Goal: Information Seeking & Learning: Understand process/instructions

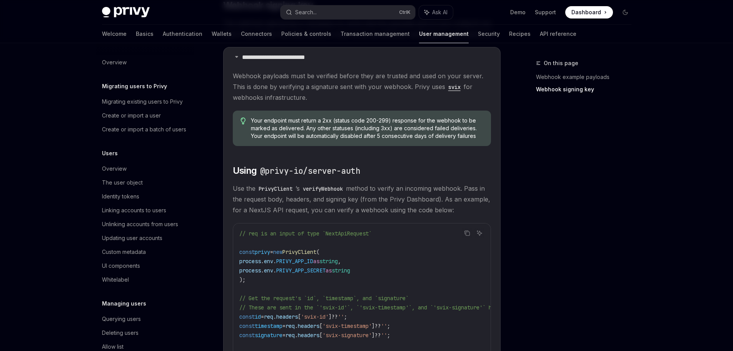
scroll to position [94, 0]
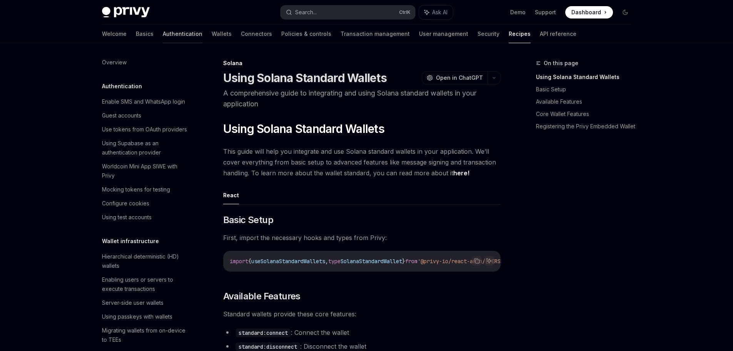
scroll to position [1127, 0]
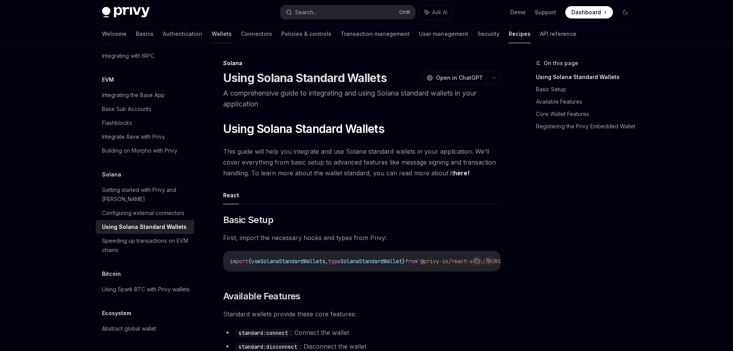
click at [212, 38] on link "Wallets" at bounding box center [222, 34] width 20 height 18
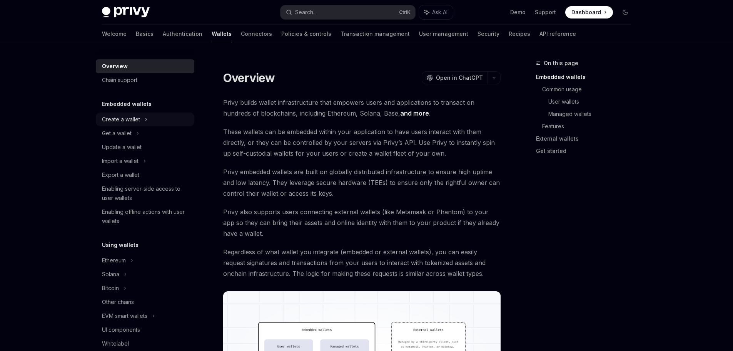
click at [130, 118] on div "Create a wallet" at bounding box center [121, 119] width 38 height 9
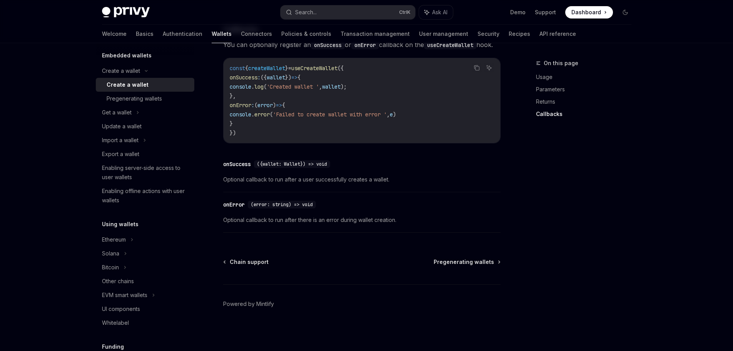
scroll to position [77, 0]
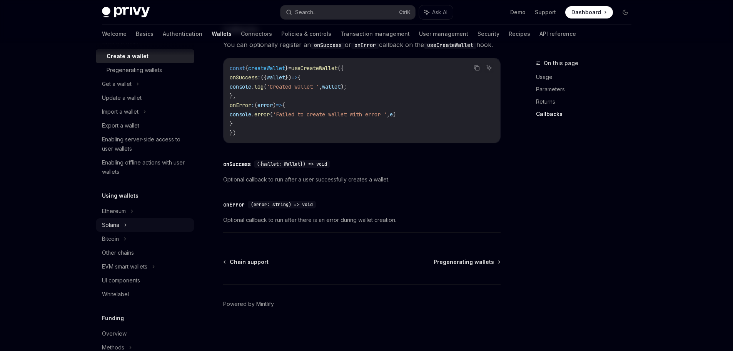
click at [127, 91] on div "Solana" at bounding box center [145, 84] width 99 height 14
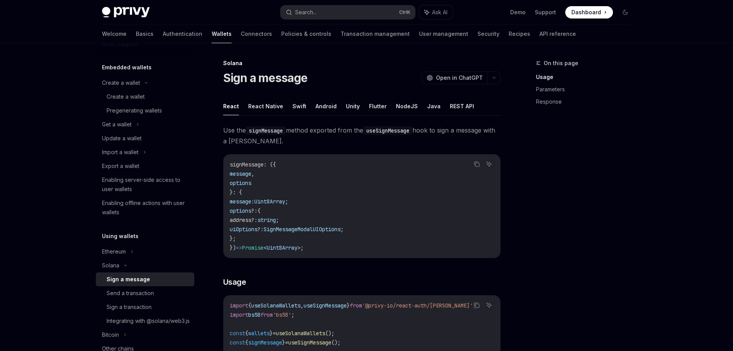
scroll to position [77, 0]
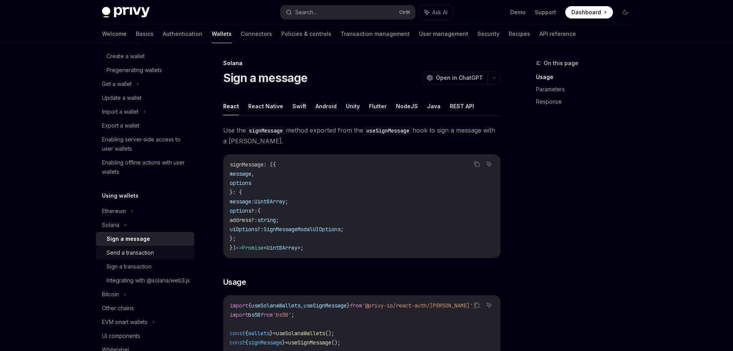
click at [141, 253] on div "Send a transaction" at bounding box center [130, 252] width 47 height 9
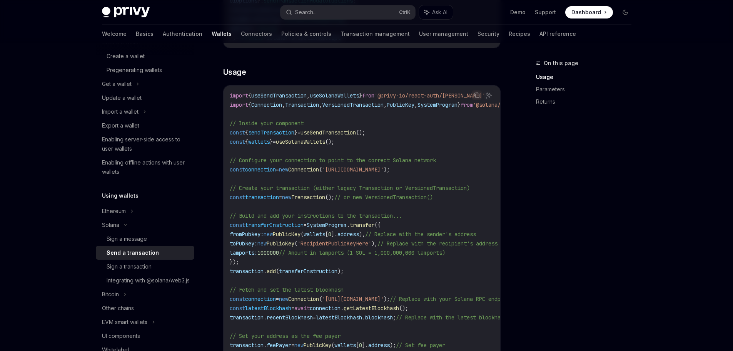
scroll to position [231, 0]
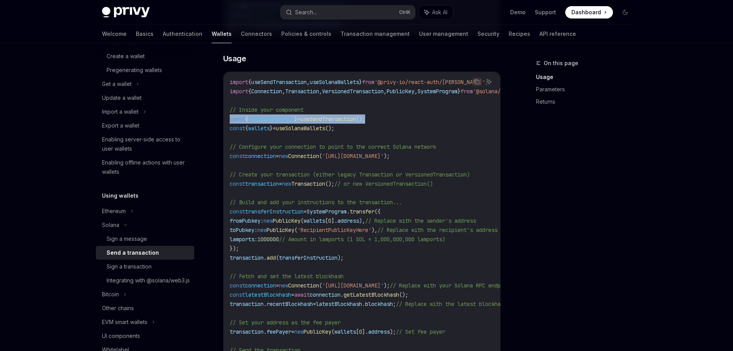
drag, startPoint x: 396, startPoint y: 119, endPoint x: 230, endPoint y: 121, distance: 166.3
click at [230, 121] on code "import { useSendTransaction , useSolanaWallets } from '@privy-io/react-auth/sol…" at bounding box center [433, 248] width 407 height 342
copy span "const { sendTransaction } = useSendTransaction ();"
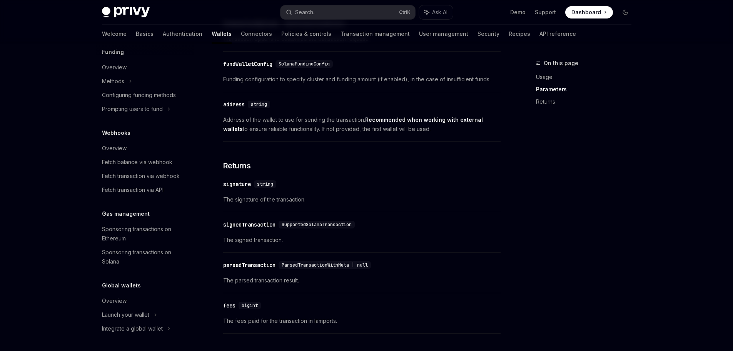
scroll to position [924, 0]
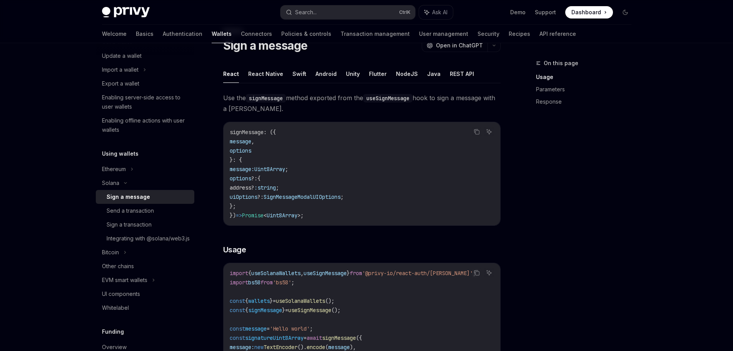
scroll to position [6, 0]
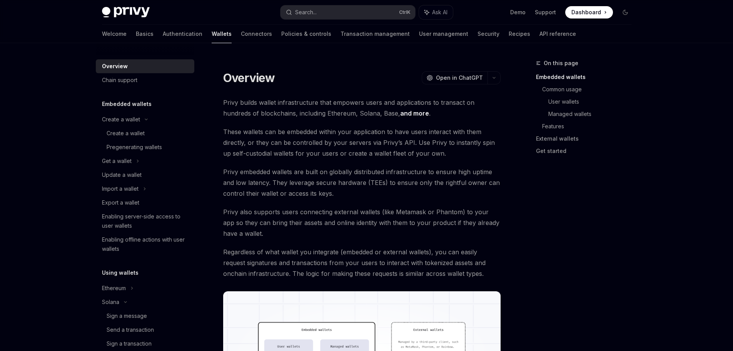
type textarea "*"
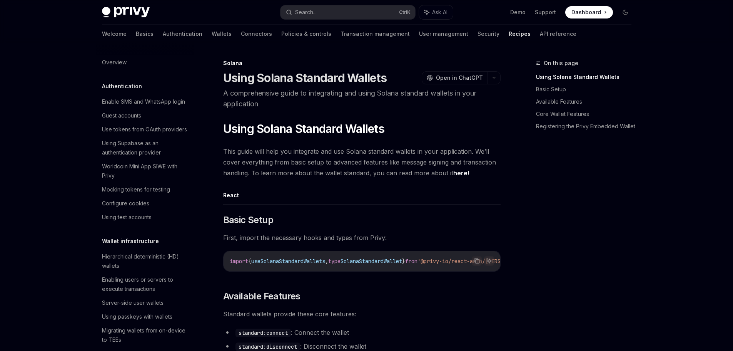
scroll to position [1127, 0]
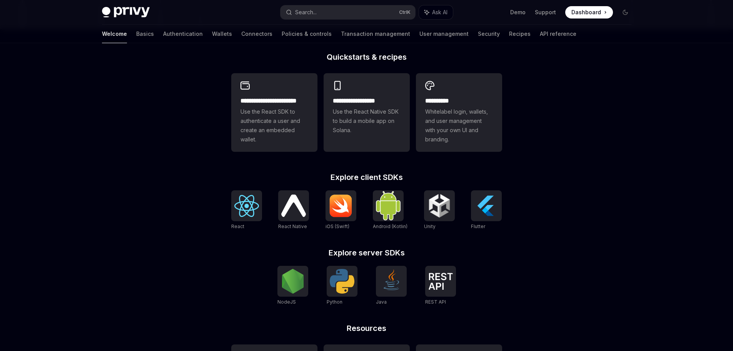
scroll to position [192, 0]
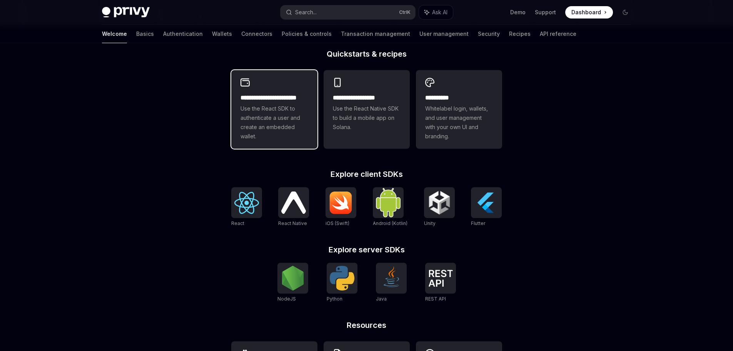
click at [261, 120] on span "Use the React SDK to authenticate a user and create an embedded wallet." at bounding box center [275, 122] width 68 height 37
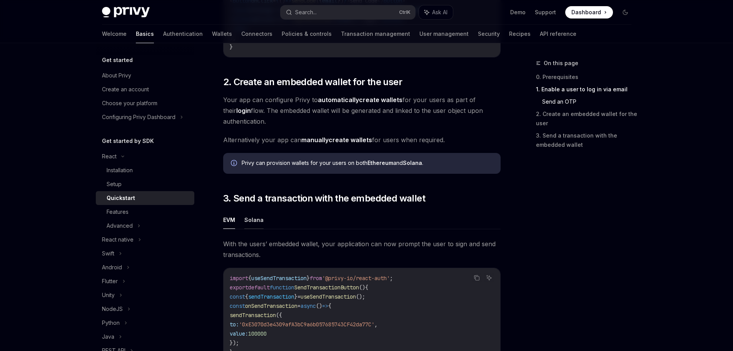
scroll to position [535, 0]
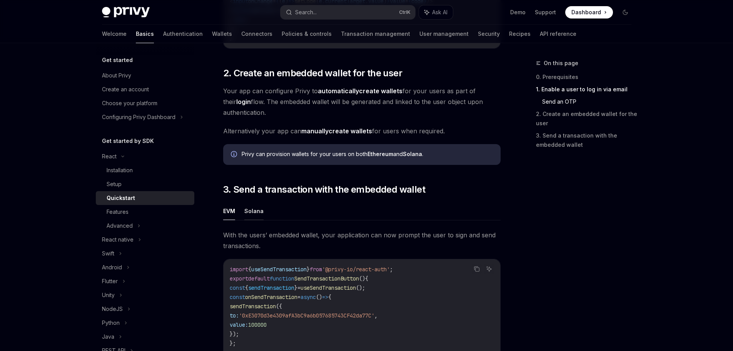
click at [250, 210] on button "Solana" at bounding box center [253, 211] width 19 height 18
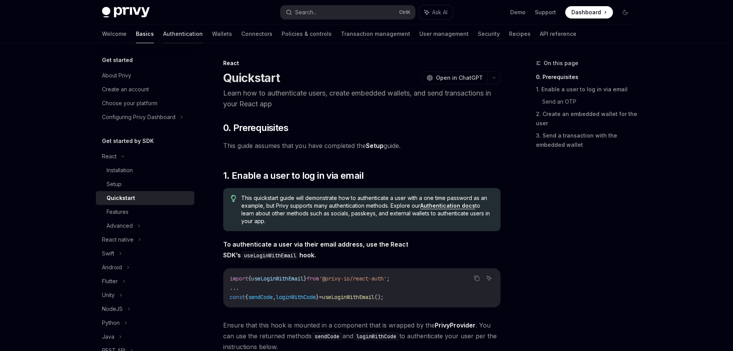
click at [163, 32] on link "Authentication" at bounding box center [183, 34] width 40 height 18
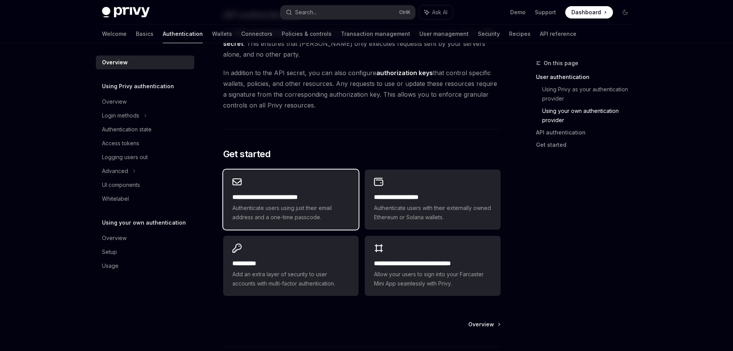
scroll to position [616, 0]
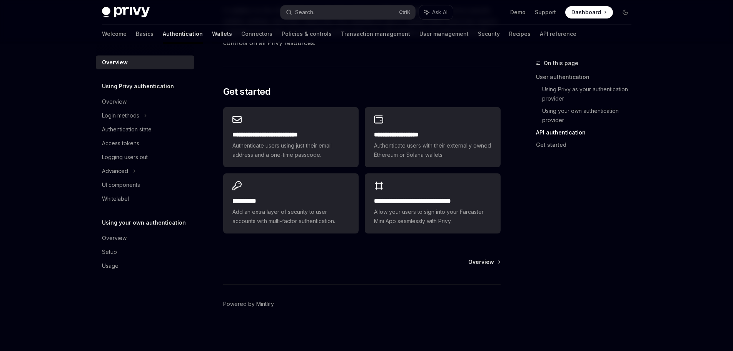
click at [212, 39] on link "Wallets" at bounding box center [222, 34] width 20 height 18
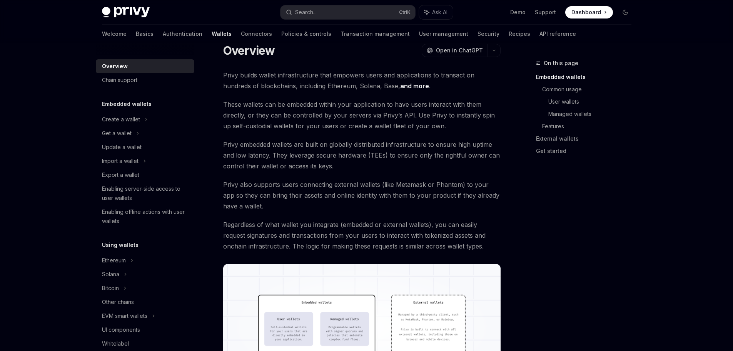
scroll to position [77, 0]
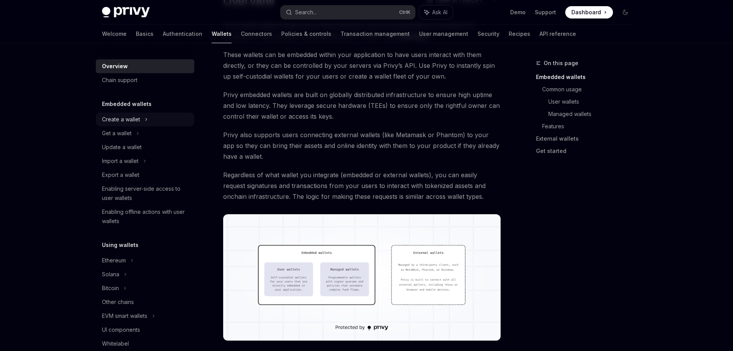
click at [146, 124] on icon at bounding box center [146, 119] width 3 height 9
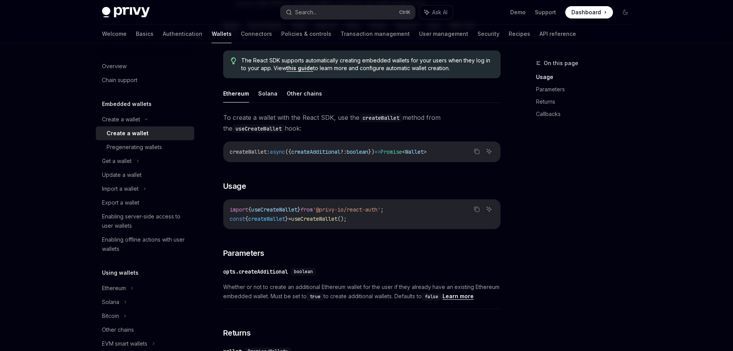
scroll to position [192, 0]
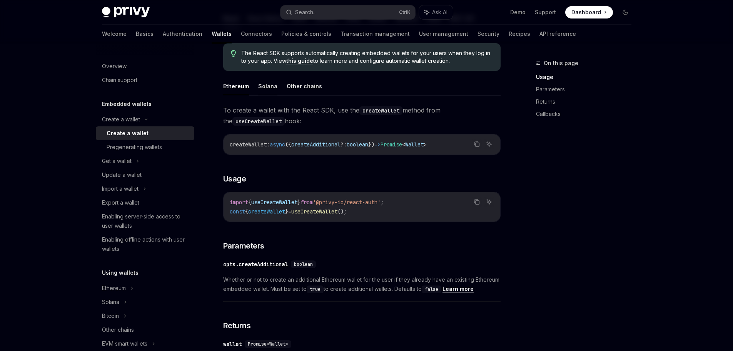
click at [263, 89] on button "Solana" at bounding box center [267, 86] width 19 height 18
type textarea "*"
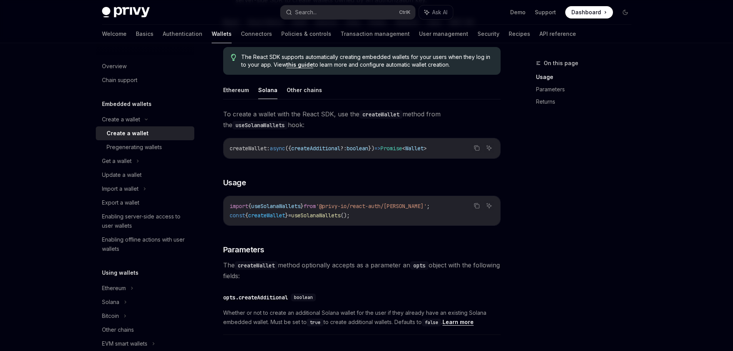
scroll to position [231, 0]
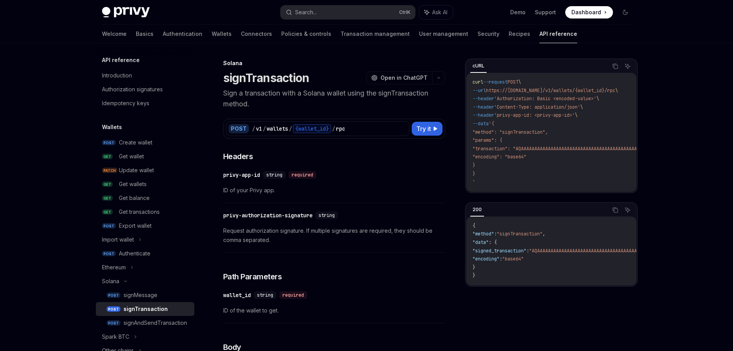
scroll to position [115, 0]
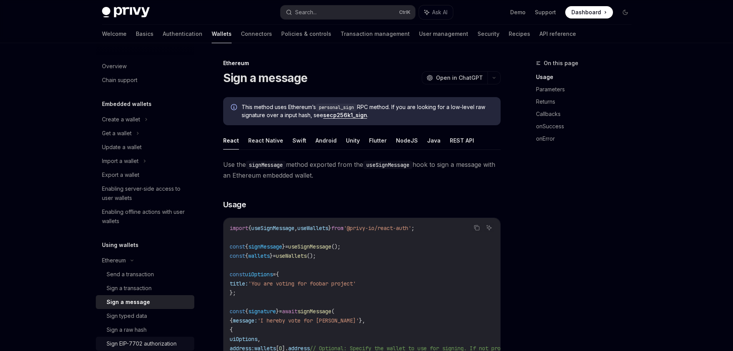
scroll to position [77, 0]
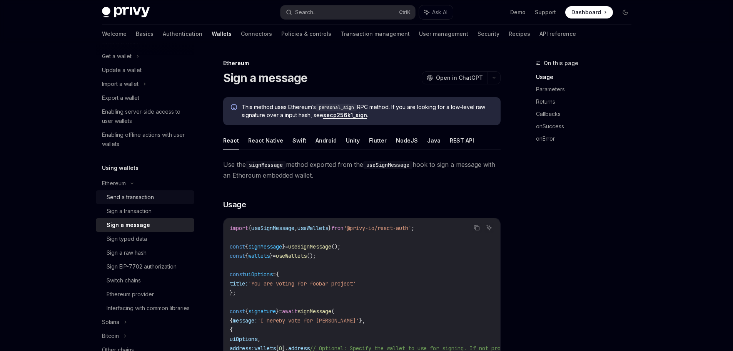
click at [155, 202] on link "Send a transaction" at bounding box center [145, 197] width 99 height 14
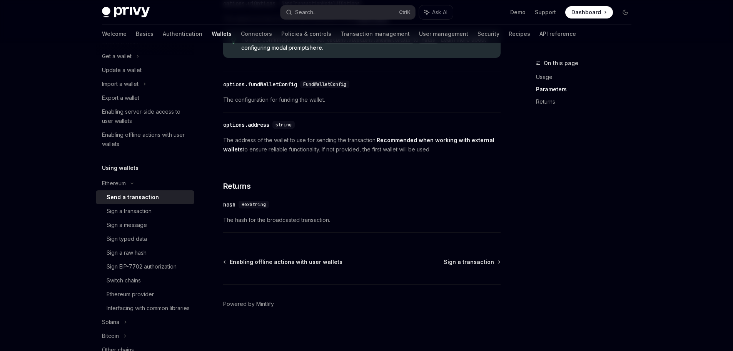
scroll to position [438, 0]
click at [140, 213] on div "Sign a transaction" at bounding box center [129, 210] width 45 height 9
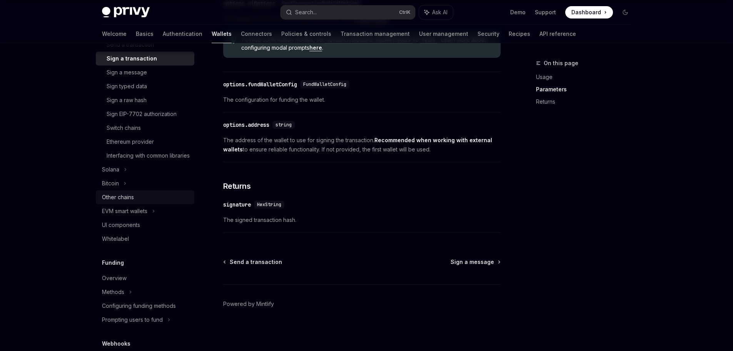
scroll to position [231, 0]
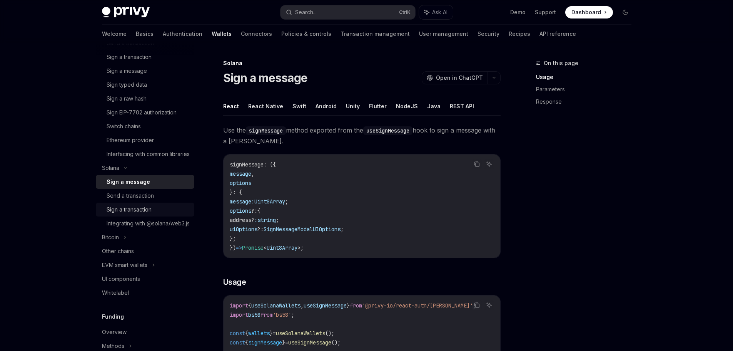
click at [156, 214] on div "Sign a transaction" at bounding box center [148, 209] width 83 height 9
type textarea "*"
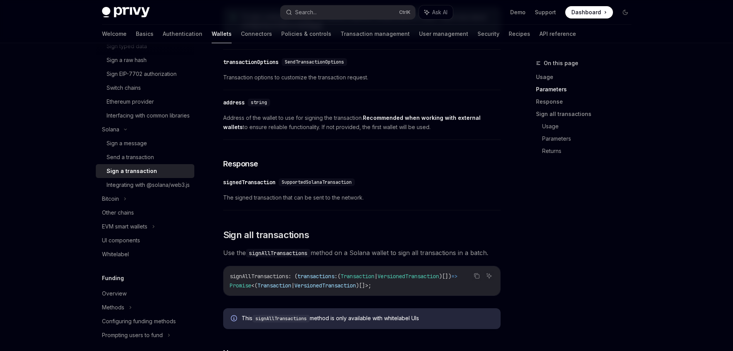
scroll to position [693, 0]
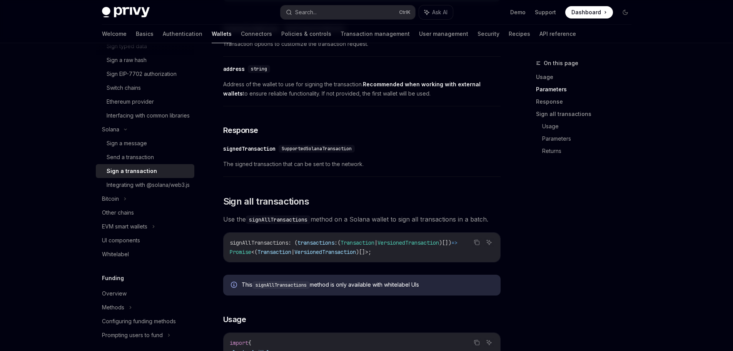
click at [280, 222] on code "signAllTransactions" at bounding box center [278, 219] width 65 height 8
copy span "signAllTransactions"
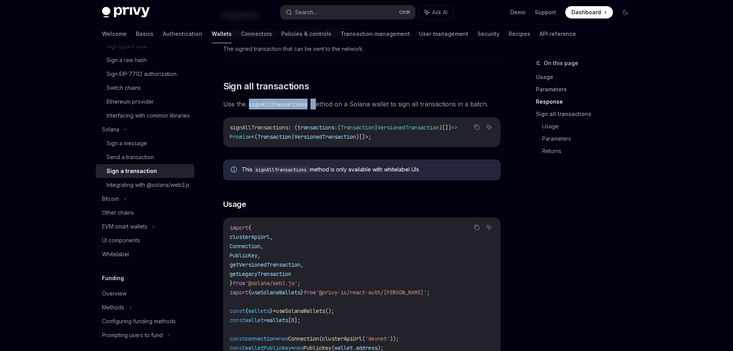
scroll to position [808, 0]
click at [272, 108] on code "signAllTransactions" at bounding box center [278, 104] width 65 height 8
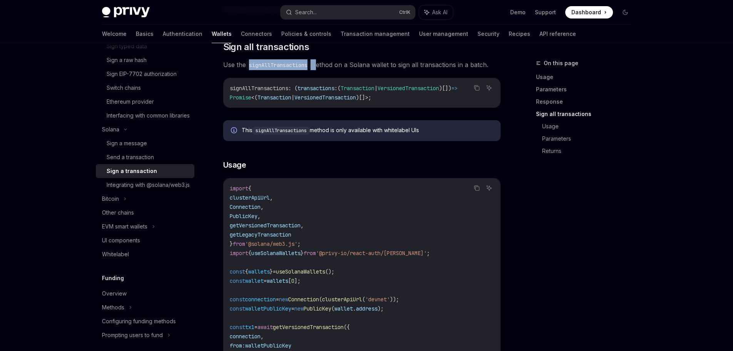
scroll to position [847, 0]
click at [319, 67] on span "Use the signAllTransactions method on a Solana wallet to sign all transactions …" at bounding box center [362, 65] width 278 height 11
drag, startPoint x: 251, startPoint y: 69, endPoint x: 310, endPoint y: 69, distance: 59.7
click at [310, 69] on code "signAllTransactions" at bounding box center [278, 65] width 65 height 8
copy code "signAllTransactions"
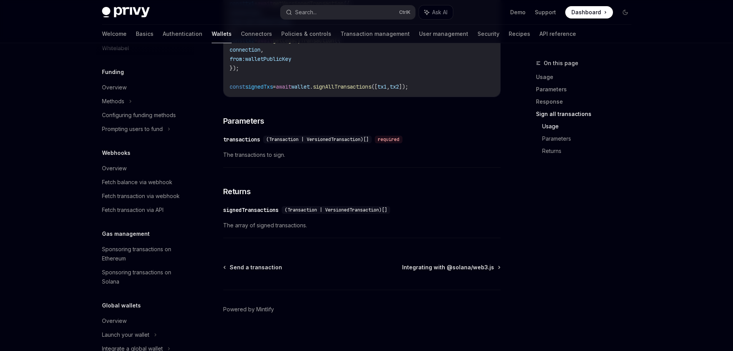
scroll to position [1179, 0]
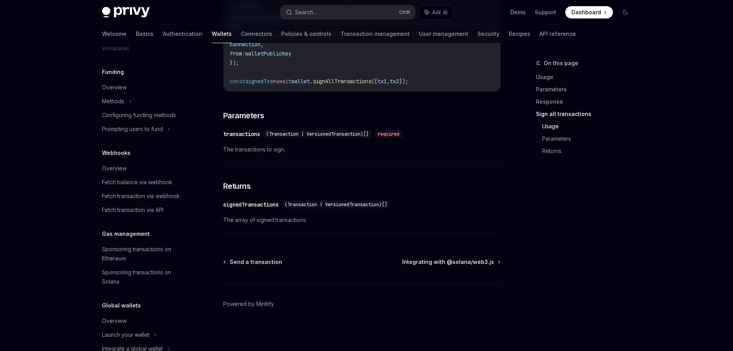
click at [363, 82] on span "signAllTransactions" at bounding box center [342, 81] width 59 height 7
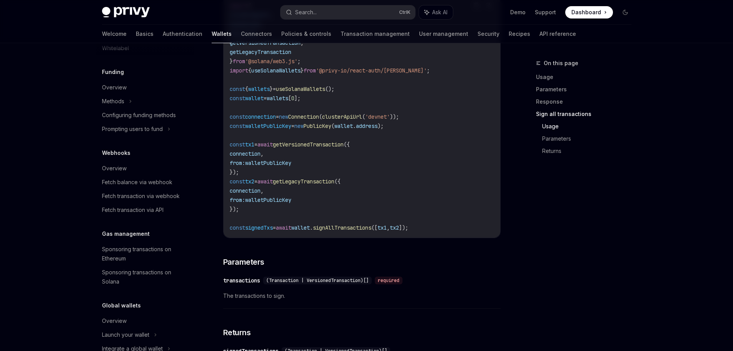
scroll to position [1025, 0]
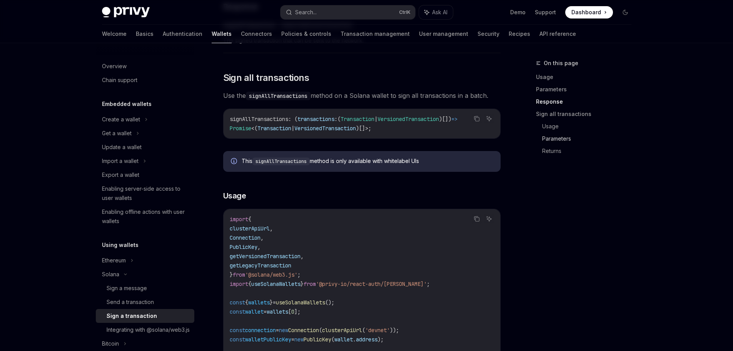
scroll to position [847, 0]
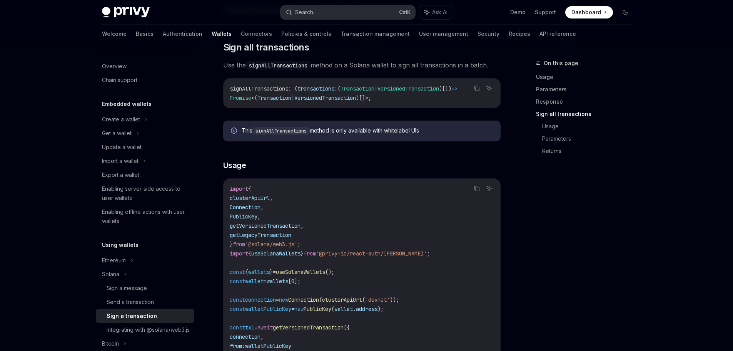
click at [298, 10] on div "Search..." at bounding box center [306, 12] width 22 height 9
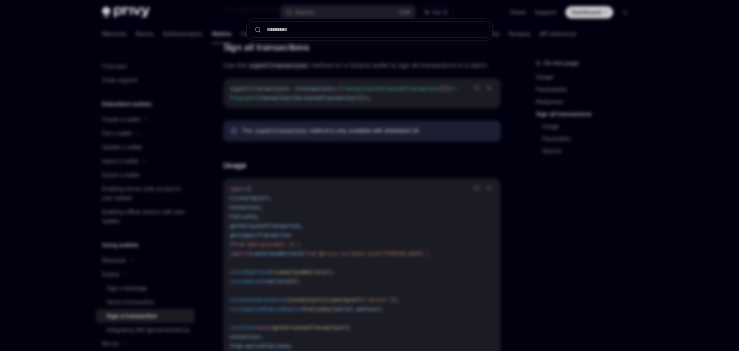
type input "**********"
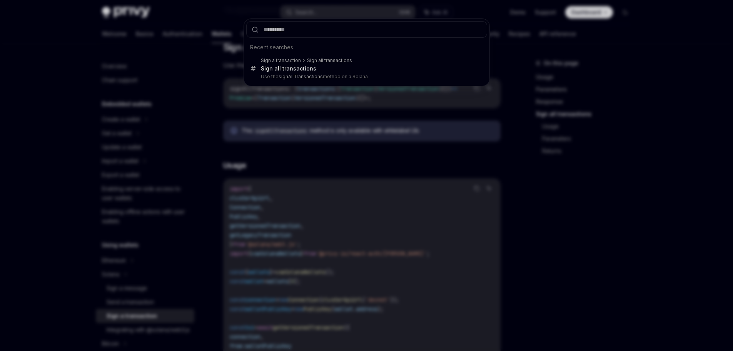
scroll to position [833, 0]
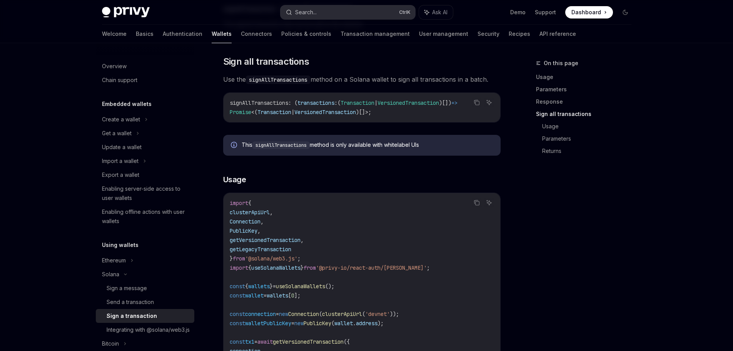
click at [307, 12] on div "Search..." at bounding box center [306, 12] width 22 height 9
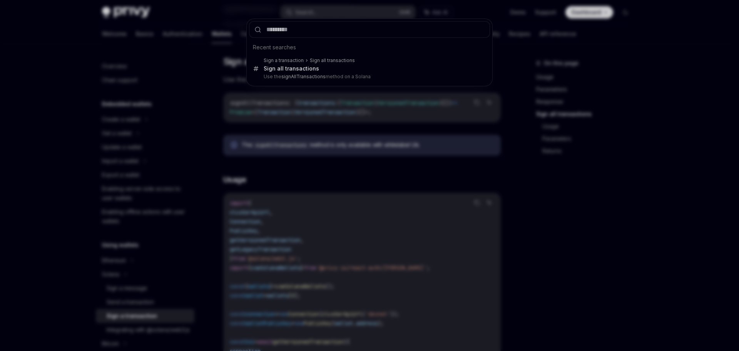
type input "**********"
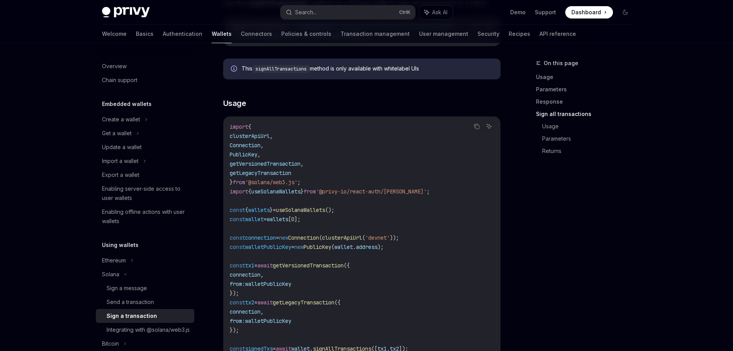
scroll to position [910, 0]
click at [308, 7] on button "Search... Ctrl K" at bounding box center [348, 12] width 135 height 14
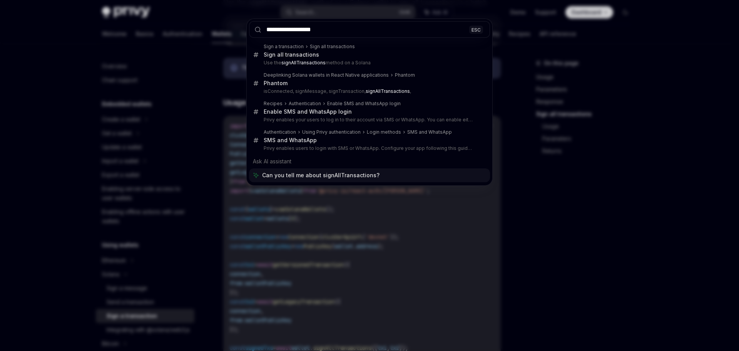
type input "**********"
type textarea "*"
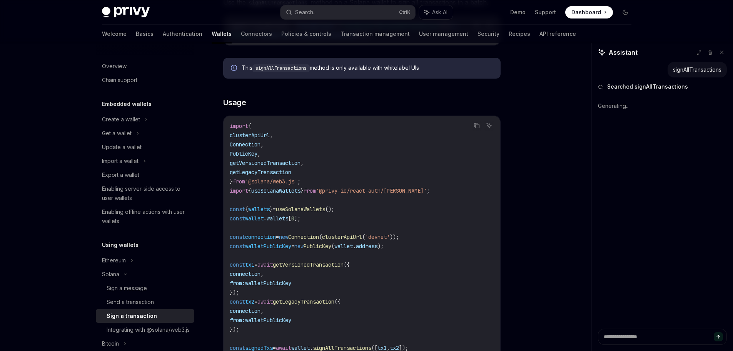
type textarea "*"
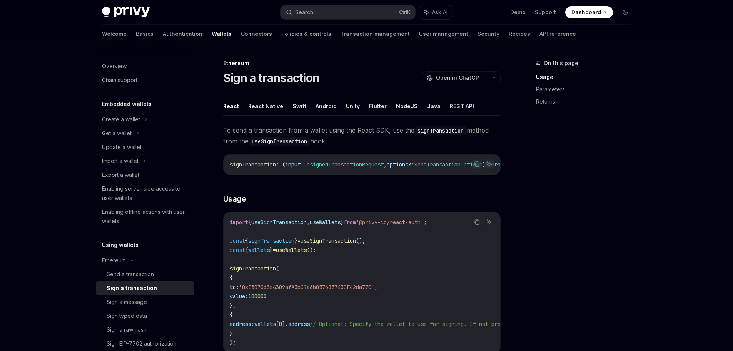
scroll to position [38, 0]
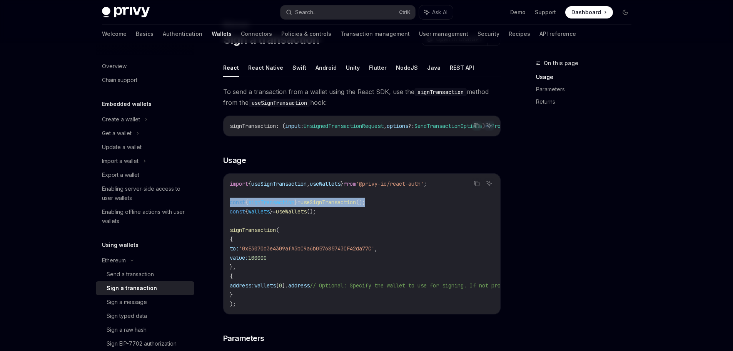
drag, startPoint x: 392, startPoint y: 204, endPoint x: 229, endPoint y: 204, distance: 163.2
click at [229, 204] on div "import { useSignTransaction , useWallets } from '@privy-io/react-auth' ; const …" at bounding box center [362, 244] width 277 height 140
copy span "const { signTransaction } = useSignTransaction ();"
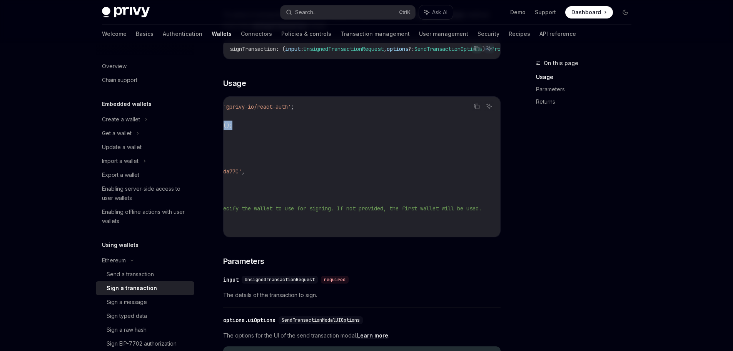
scroll to position [0, 0]
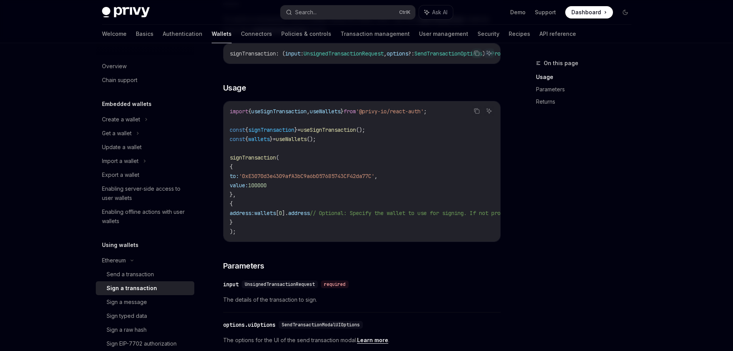
scroll to position [115, 0]
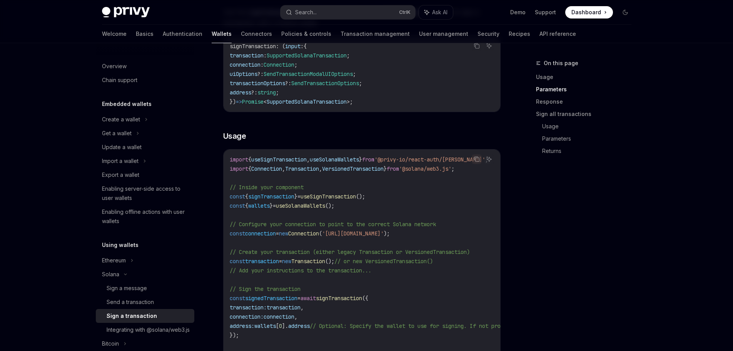
scroll to position [764, 0]
